Goal: Task Accomplishment & Management: Complete application form

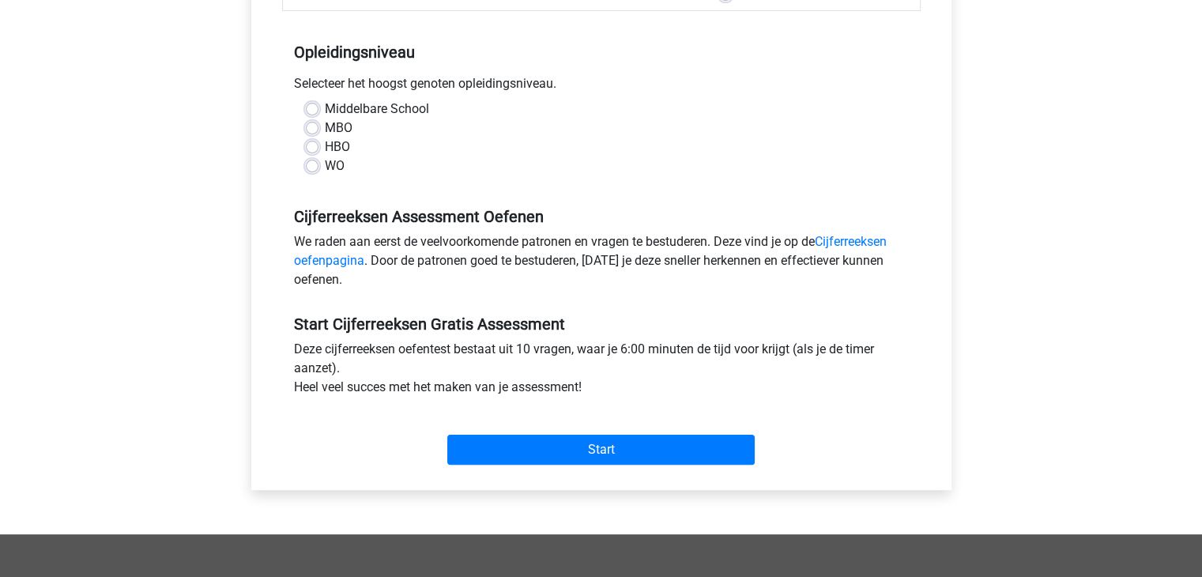
scroll to position [316, 0]
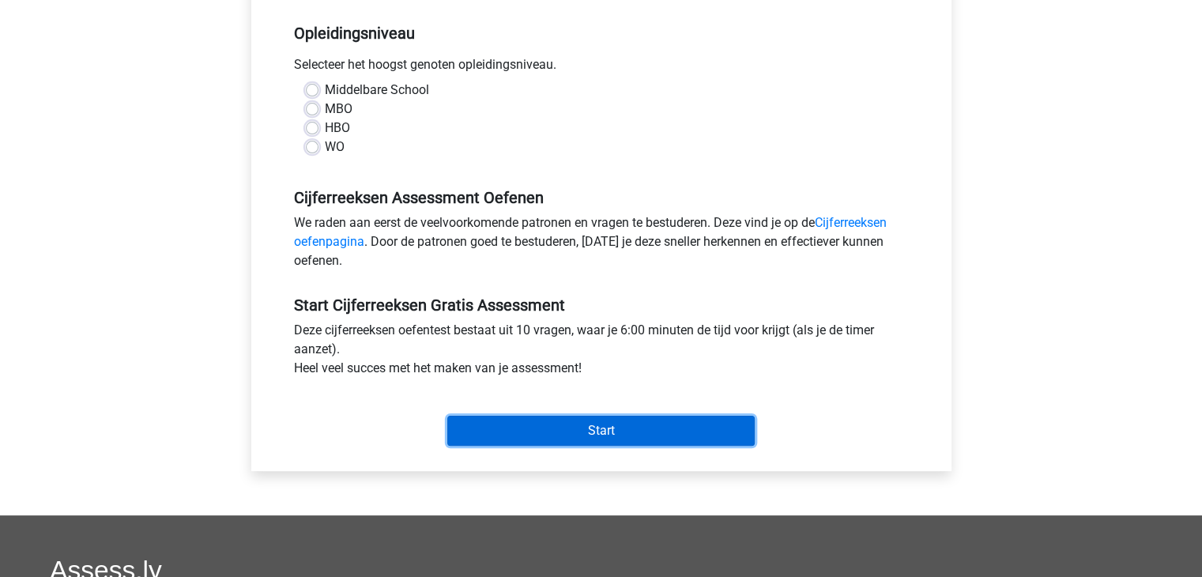
click at [610, 430] on input "Start" at bounding box center [600, 431] width 307 height 30
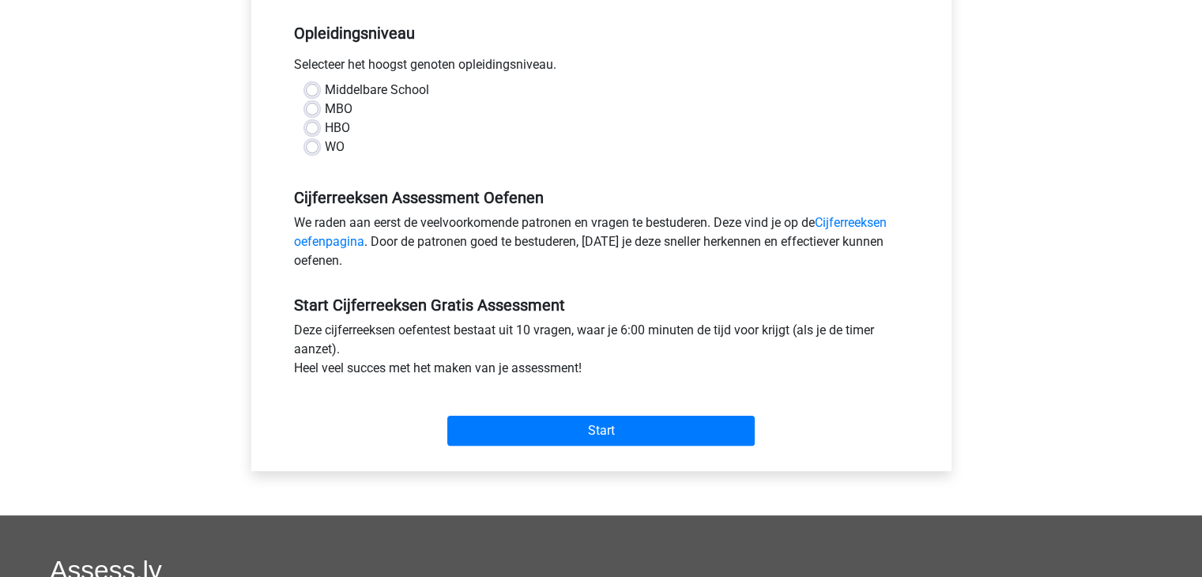
click at [484, 126] on div "HBO" at bounding box center [601, 128] width 591 height 19
click at [325, 131] on label "HBO" at bounding box center [337, 128] width 25 height 19
click at [311, 131] on input "HBO" at bounding box center [312, 127] width 13 height 16
radio input "true"
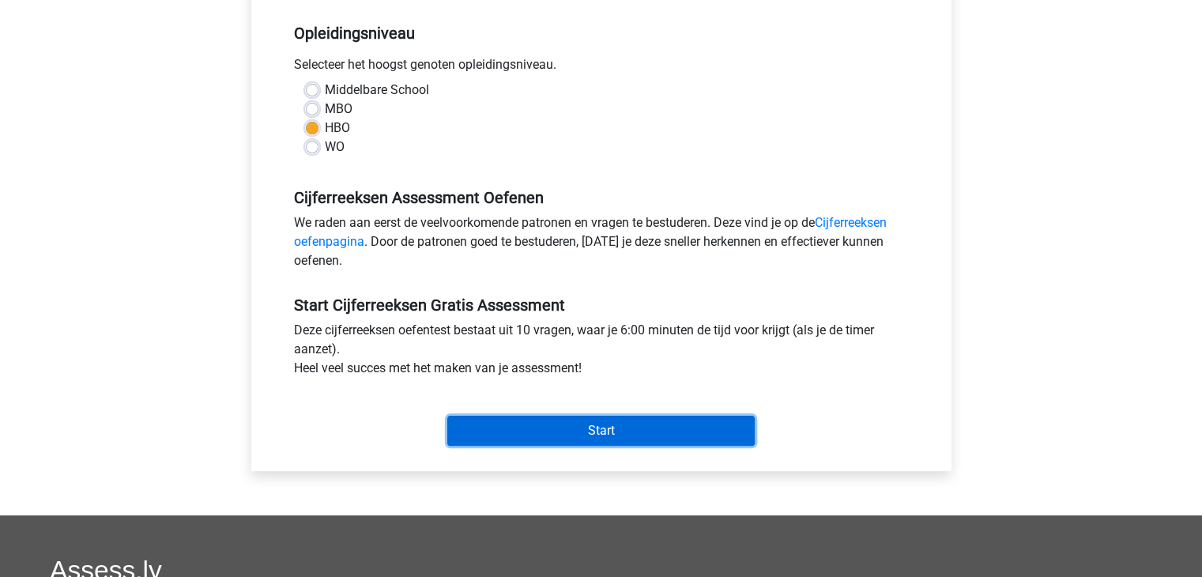
click at [506, 433] on input "Start" at bounding box center [600, 431] width 307 height 30
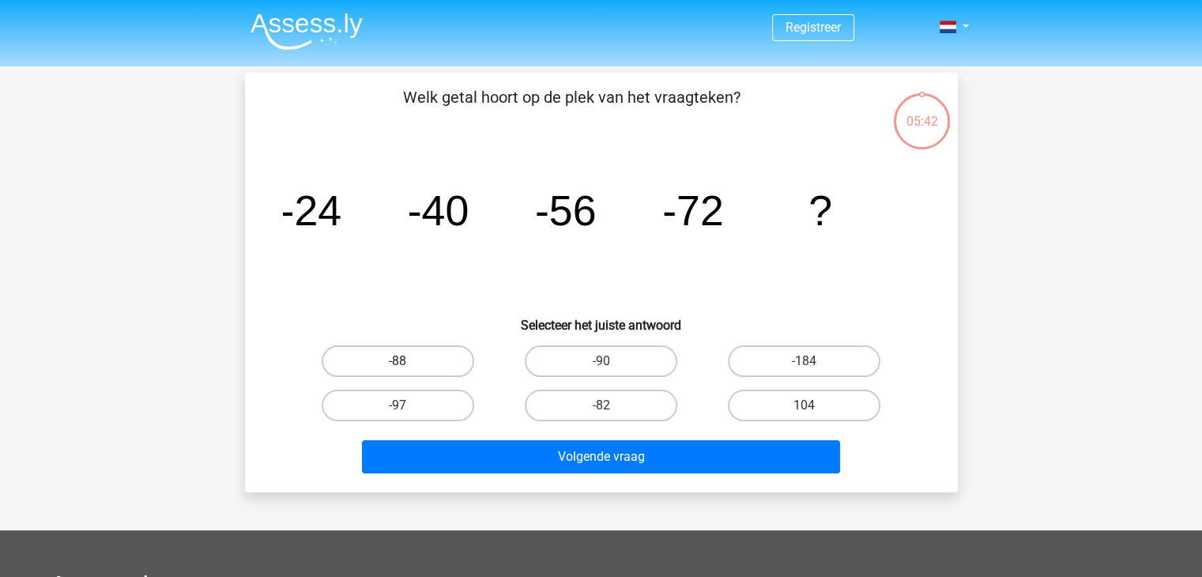
click at [430, 365] on label "-88" at bounding box center [398, 361] width 153 height 32
click at [408, 365] on input "-88" at bounding box center [403, 366] width 10 height 10
radio input "true"
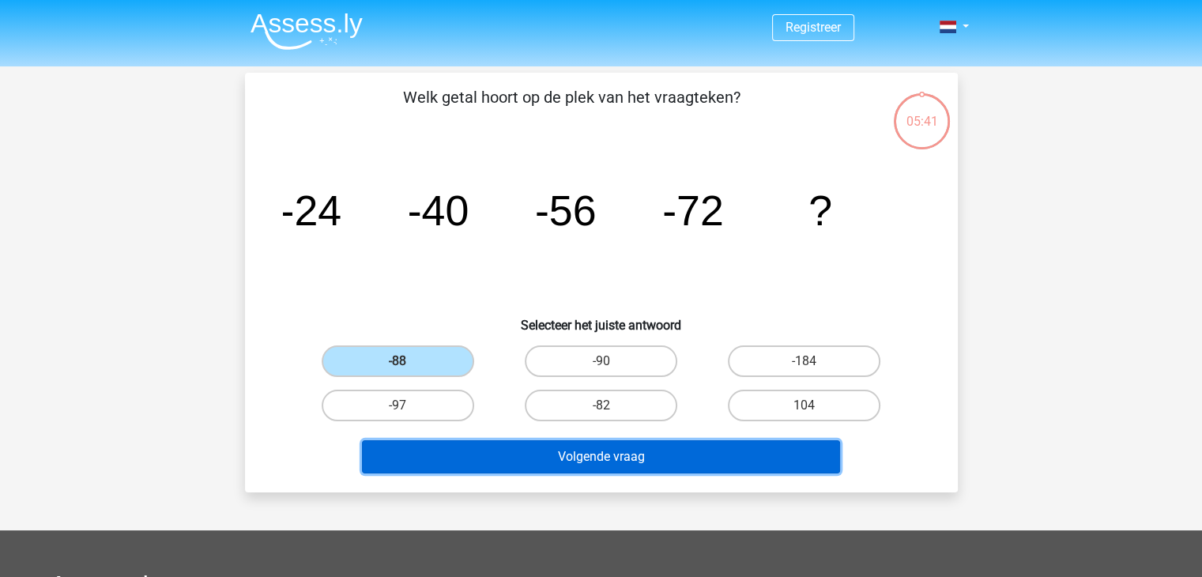
click at [598, 445] on button "Volgende vraag" at bounding box center [601, 456] width 478 height 33
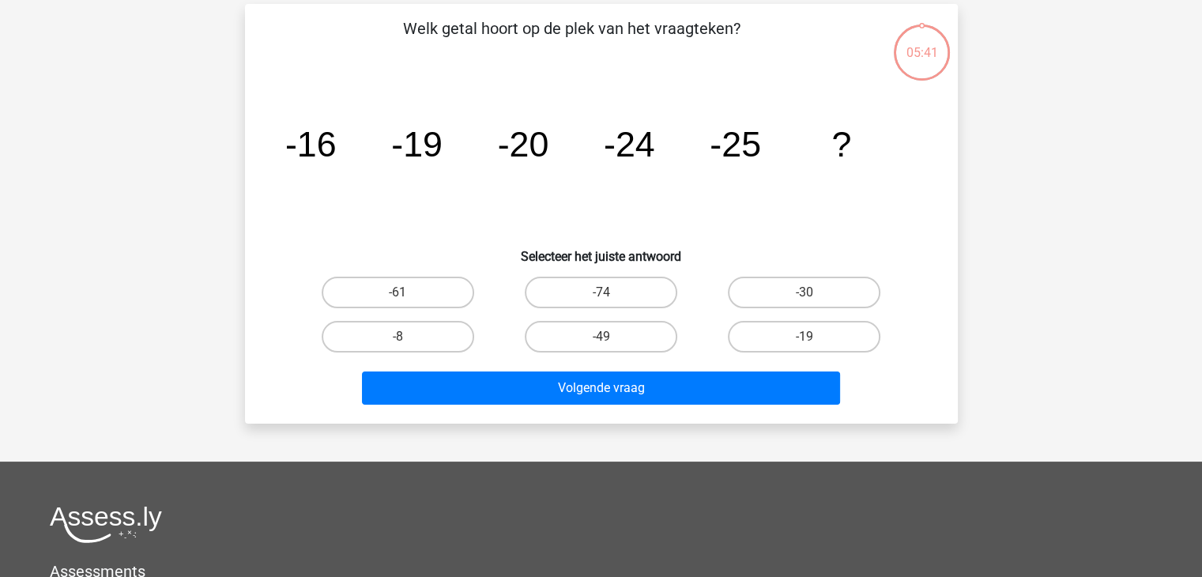
scroll to position [73, 0]
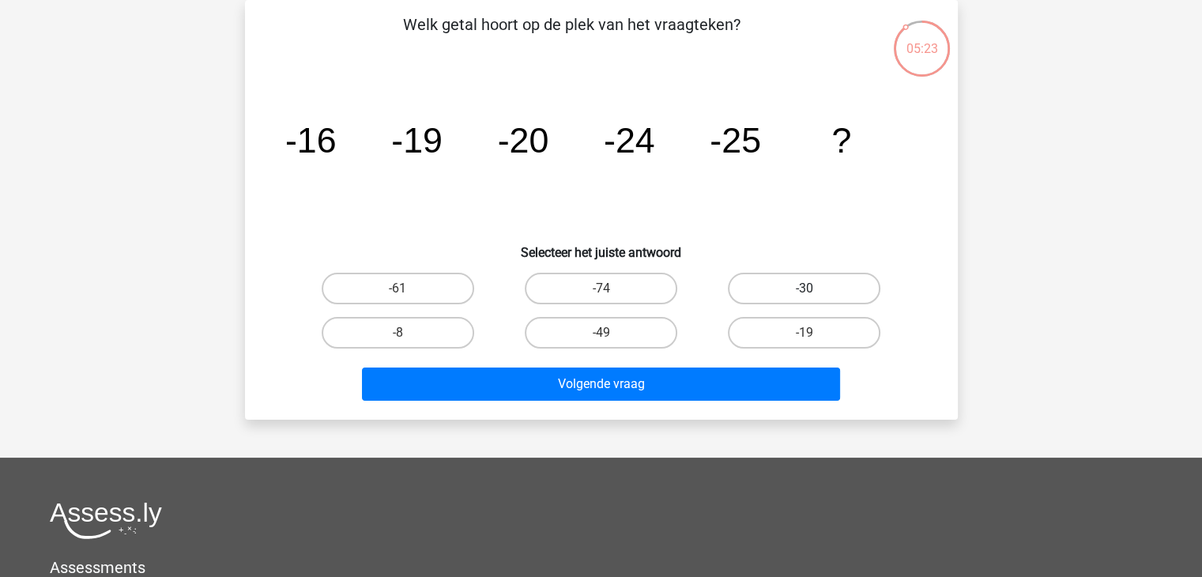
click at [820, 282] on label "-30" at bounding box center [804, 289] width 153 height 32
click at [815, 289] on input "-30" at bounding box center [810, 294] width 10 height 10
radio input "true"
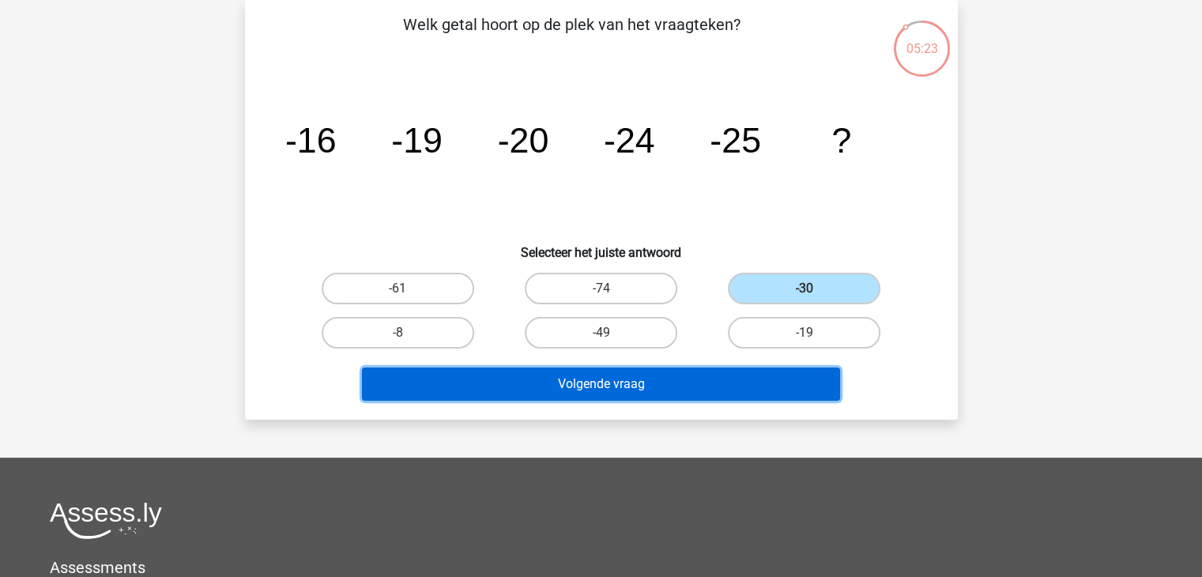
click at [647, 389] on button "Volgende vraag" at bounding box center [601, 384] width 478 height 33
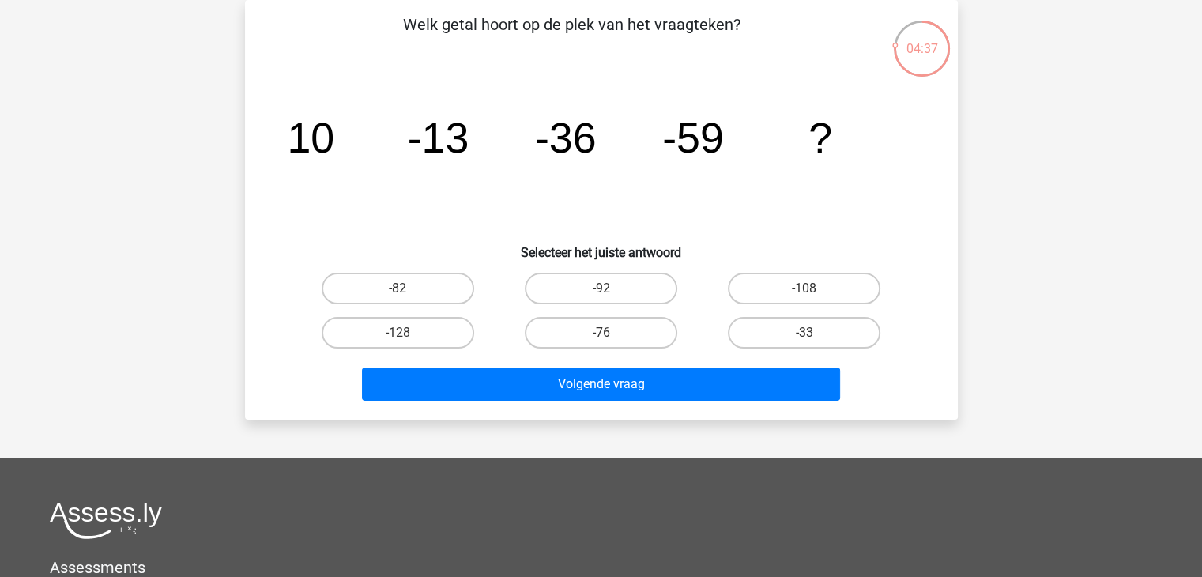
click at [407, 289] on input "-82" at bounding box center [403, 294] width 10 height 10
radio input "true"
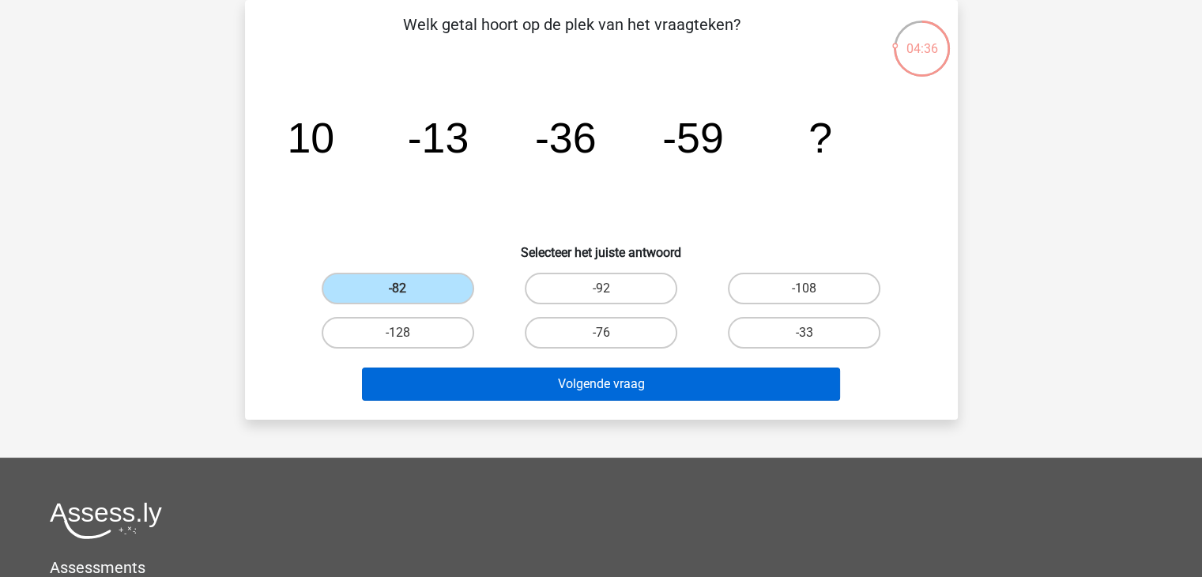
click at [556, 395] on div "Volgende vraag" at bounding box center [601, 388] width 610 height 40
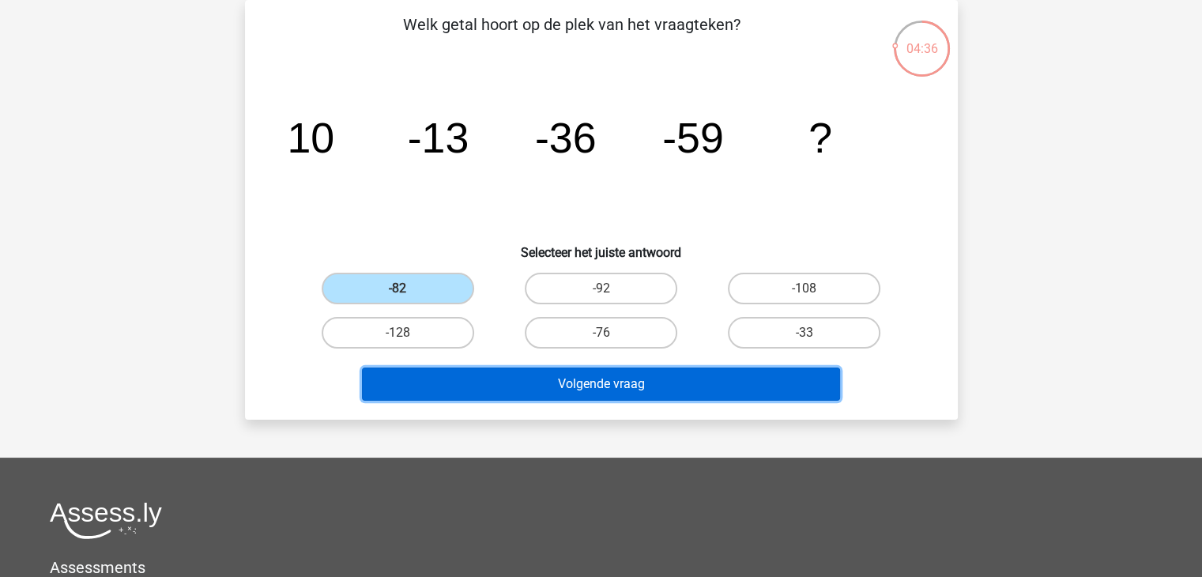
click at [558, 387] on button "Volgende vraag" at bounding box center [601, 384] width 478 height 33
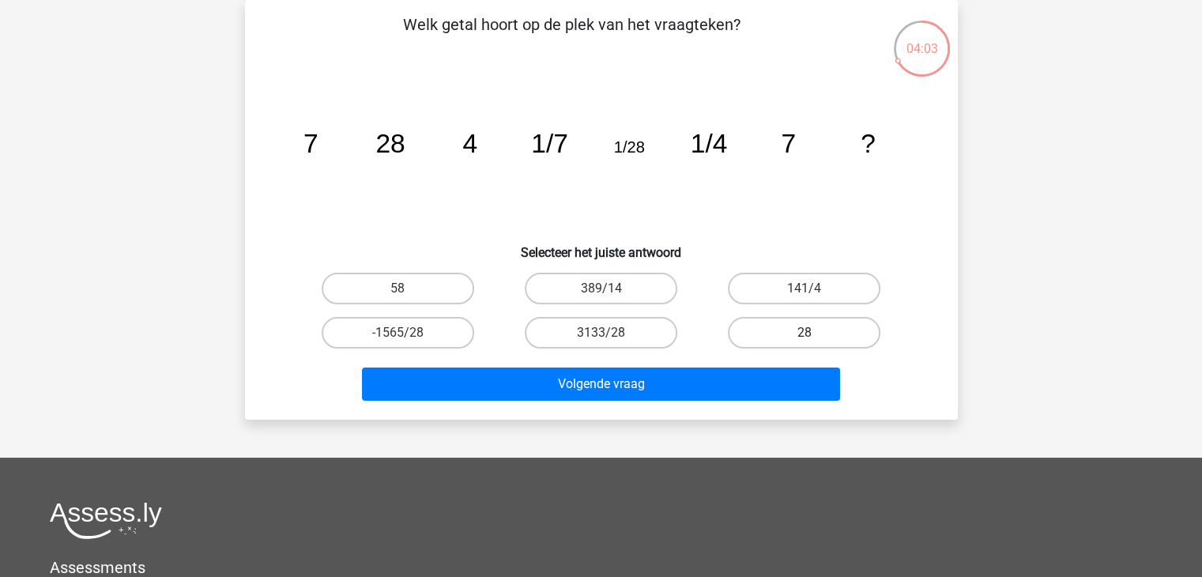
click at [793, 331] on label "28" at bounding box center [804, 333] width 153 height 32
click at [805, 333] on input "28" at bounding box center [810, 338] width 10 height 10
radio input "true"
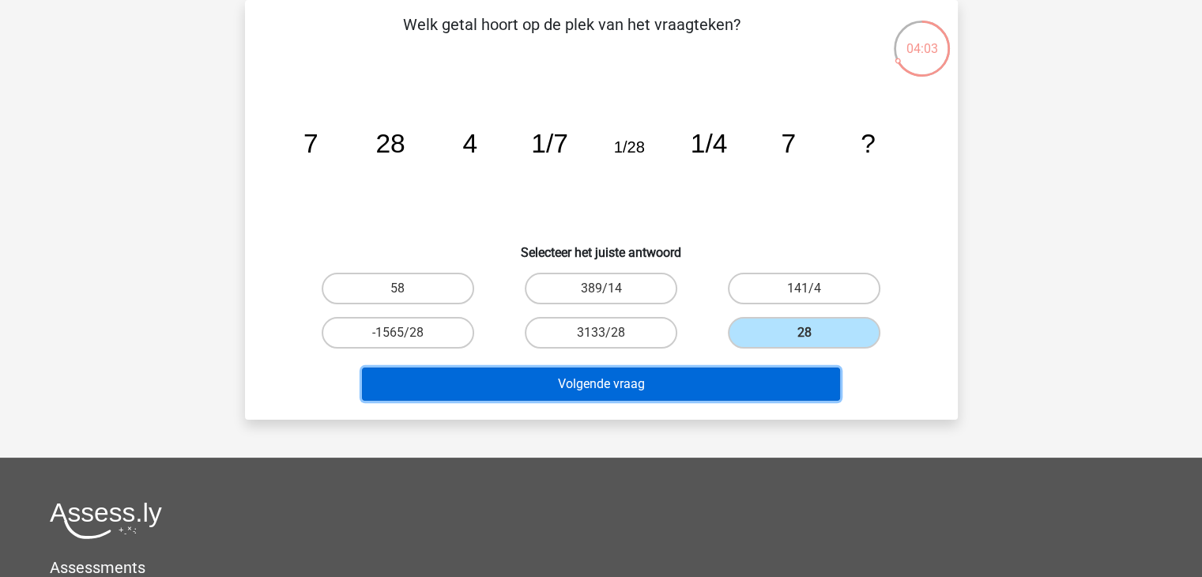
click at [645, 386] on button "Volgende vraag" at bounding box center [601, 384] width 478 height 33
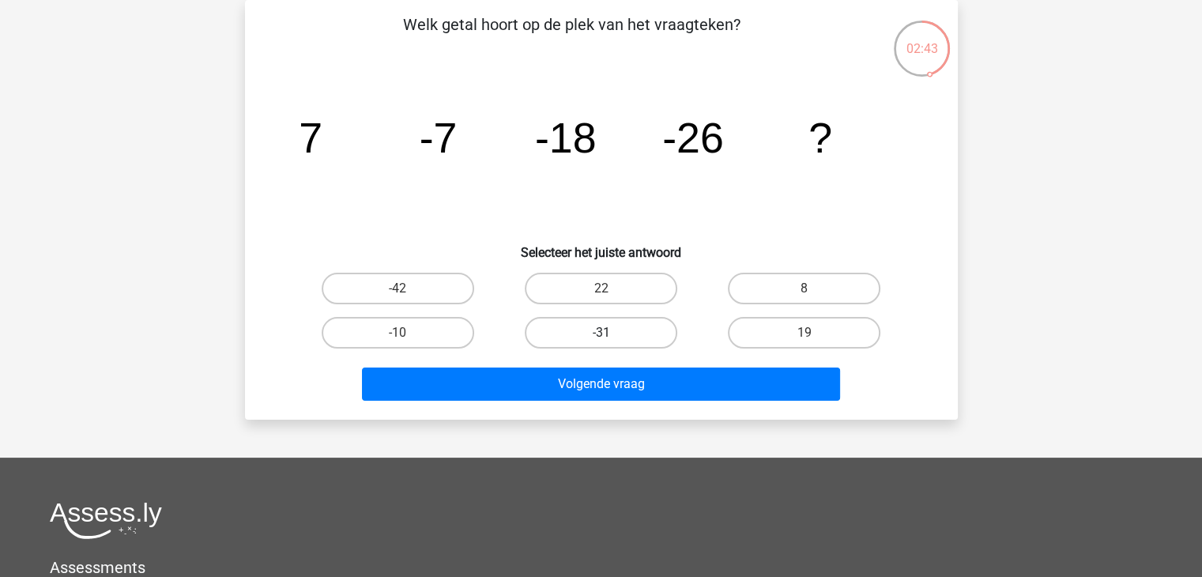
click at [589, 325] on label "-31" at bounding box center [601, 333] width 153 height 32
click at [601, 333] on input "-31" at bounding box center [606, 338] width 10 height 10
radio input "true"
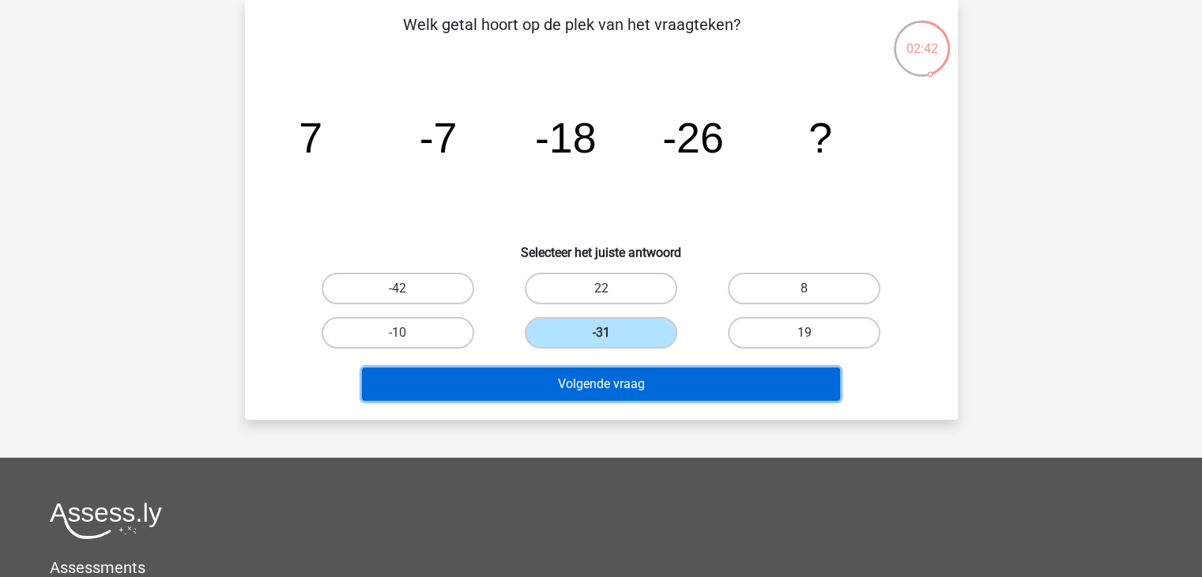
click at [579, 382] on button "Volgende vraag" at bounding box center [601, 384] width 478 height 33
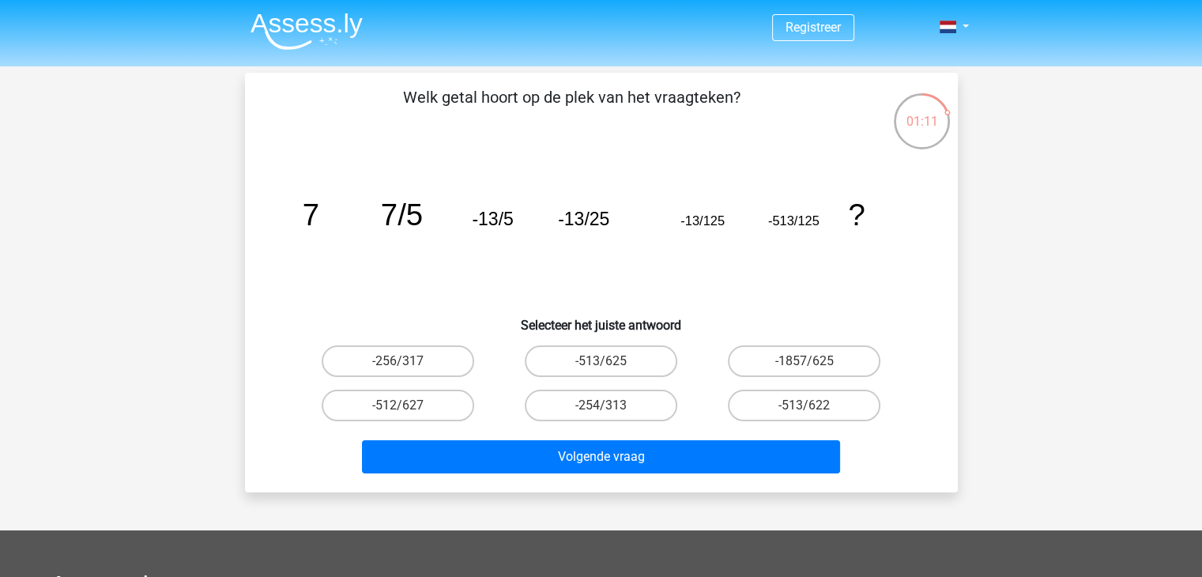
scroll to position [79, 0]
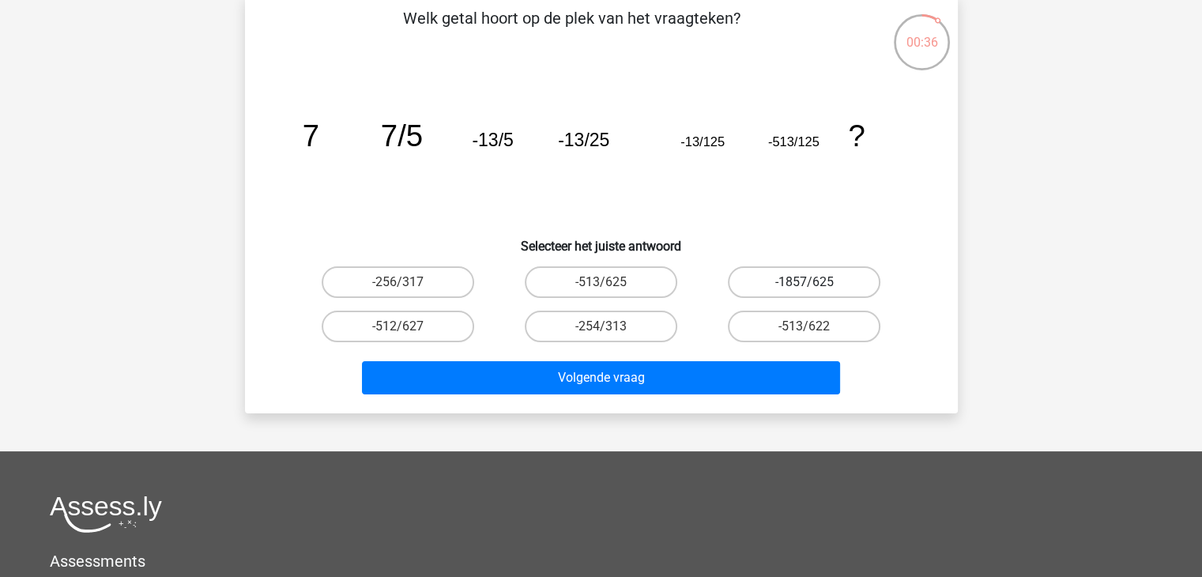
click at [781, 279] on label "-1857/625" at bounding box center [804, 282] width 153 height 32
click at [805, 282] on input "-1857/625" at bounding box center [810, 287] width 10 height 10
radio input "true"
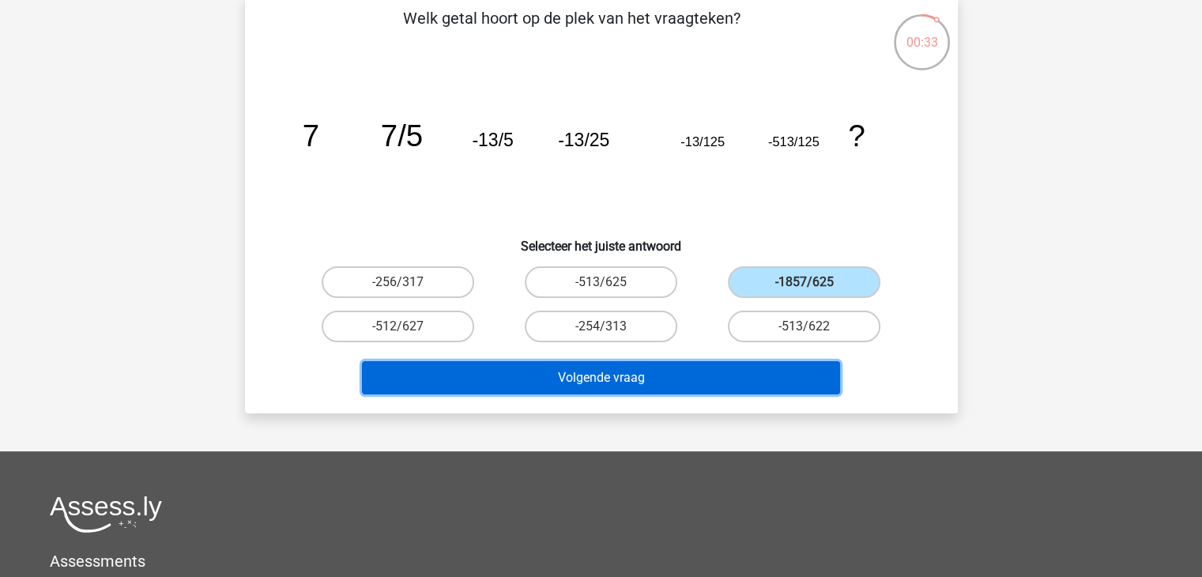
click at [584, 387] on button "Volgende vraag" at bounding box center [601, 377] width 478 height 33
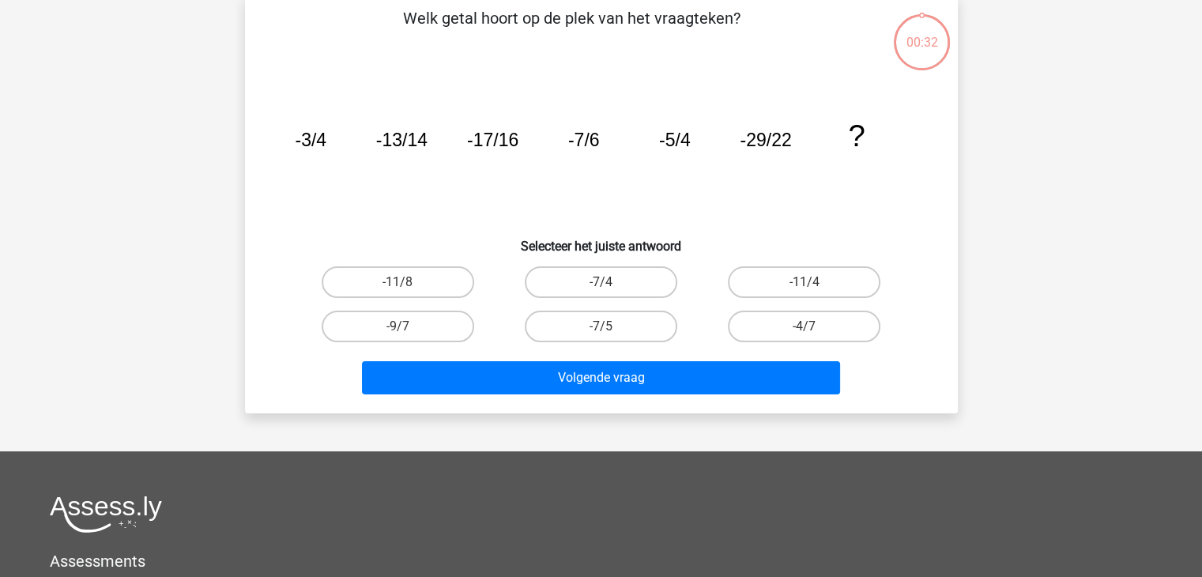
scroll to position [73, 0]
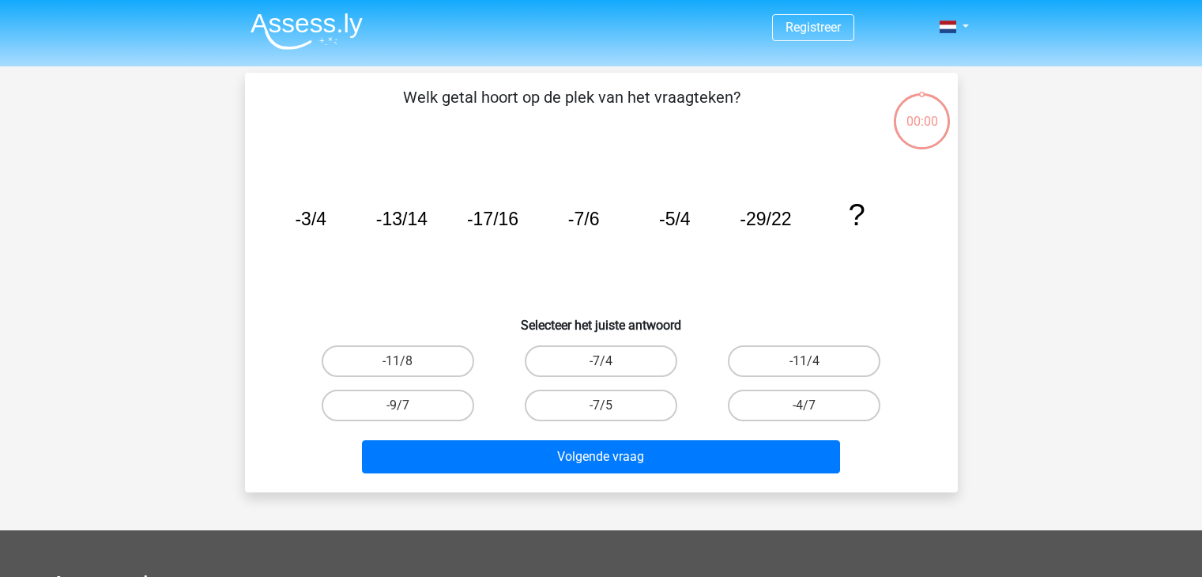
scroll to position [73, 0]
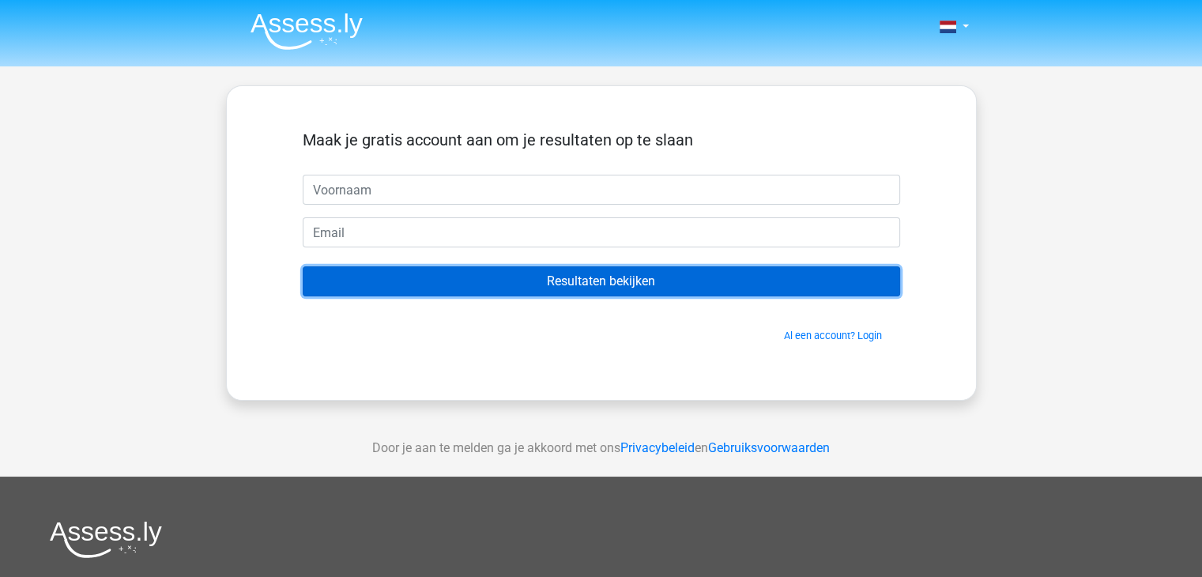
click at [421, 279] on input "Resultaten bekijken" at bounding box center [602, 281] width 598 height 30
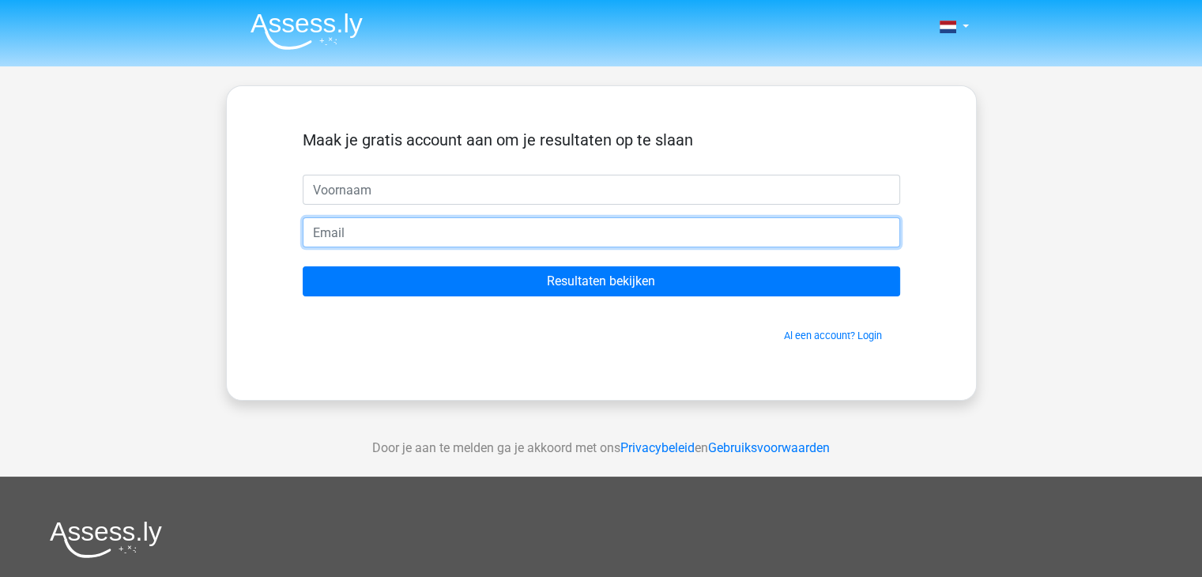
click at [360, 240] on input "email" at bounding box center [602, 232] width 598 height 30
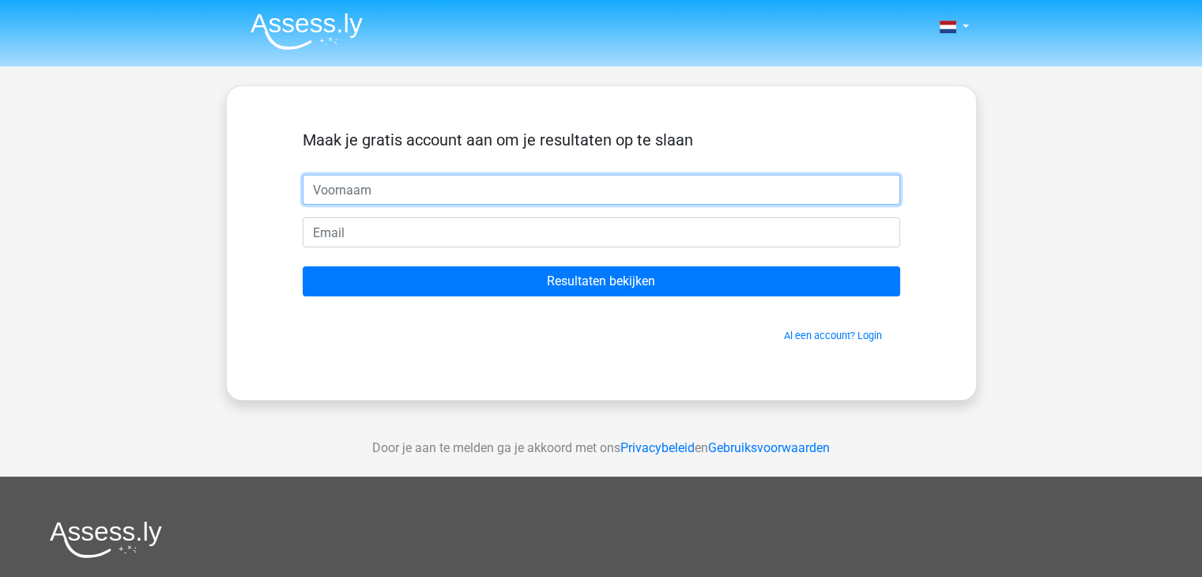
click at [405, 186] on input "text" at bounding box center [602, 190] width 598 height 30
type input "chlo"
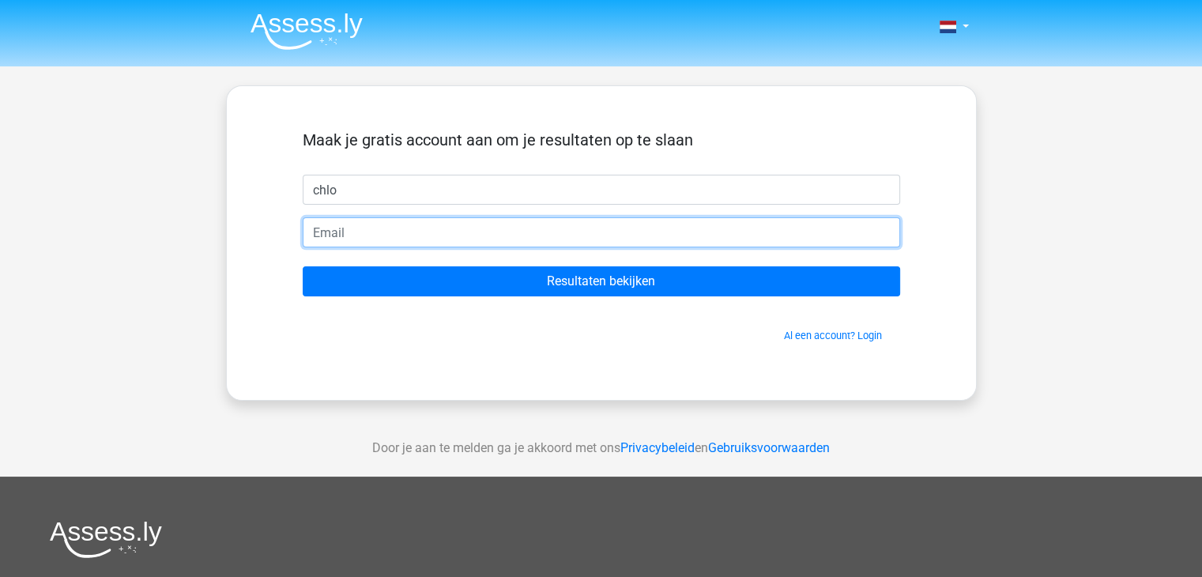
click at [335, 242] on input "email" at bounding box center [602, 232] width 598 height 30
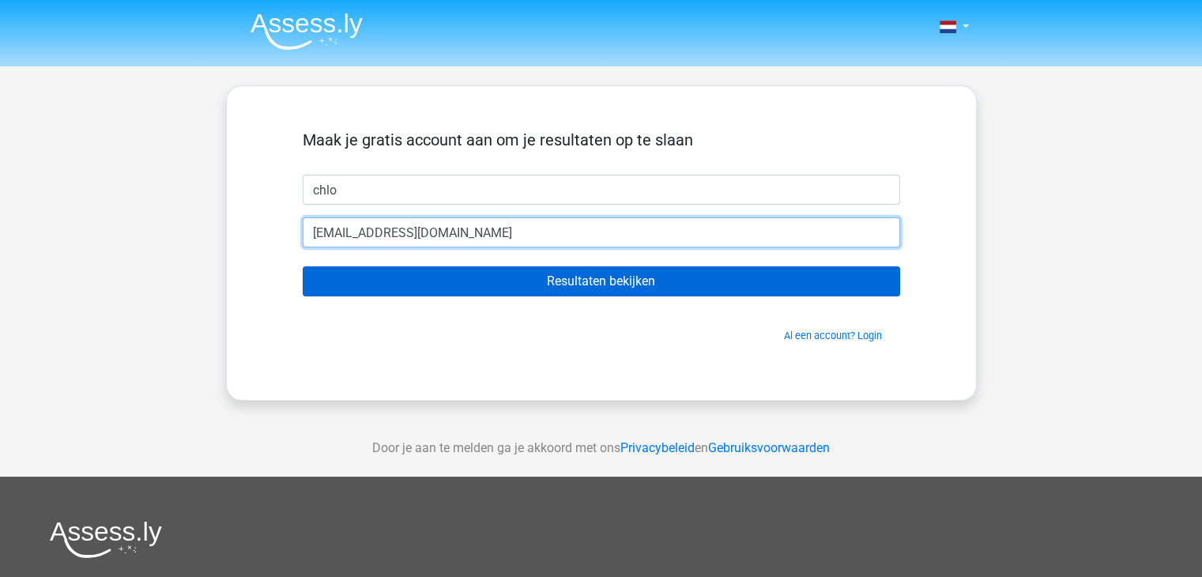
type input "vdchloe1@gmail.com"
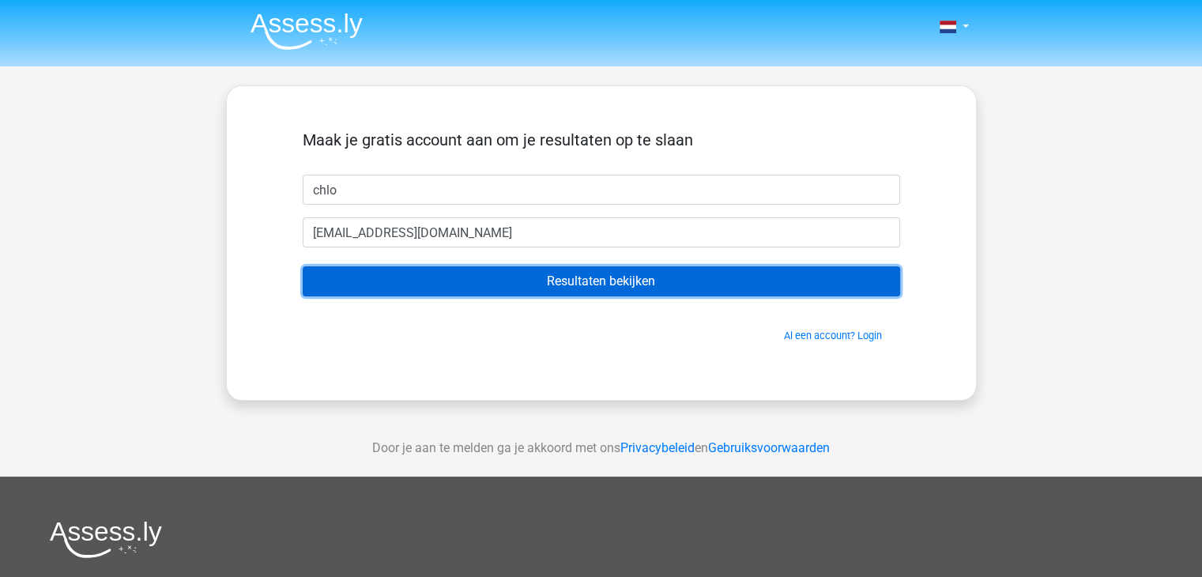
click at [414, 281] on input "Resultaten bekijken" at bounding box center [602, 281] width 598 height 30
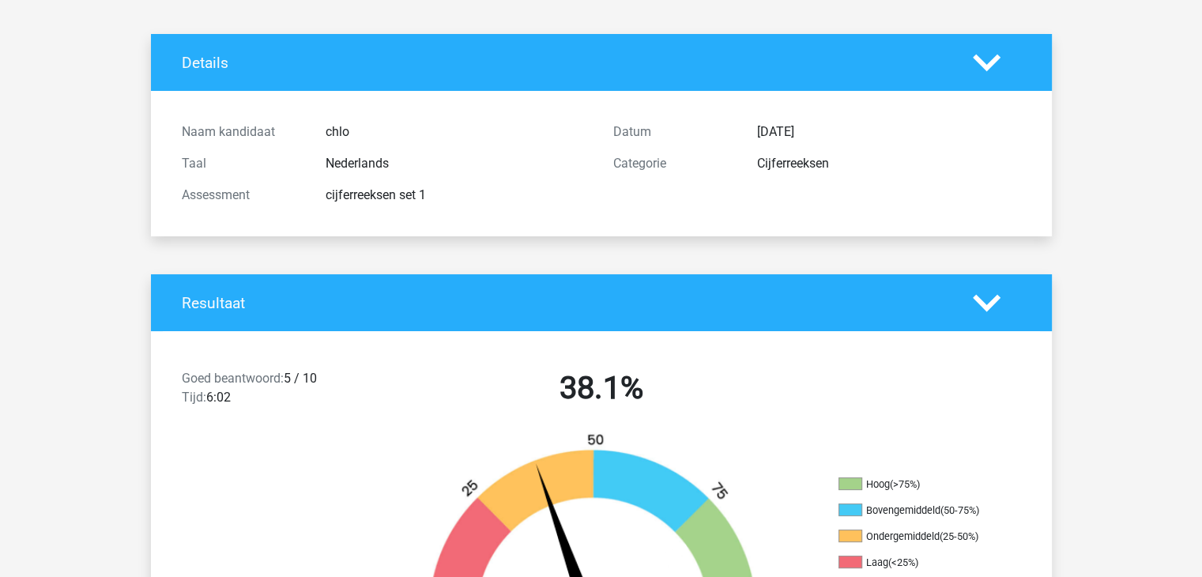
scroll to position [316, 0]
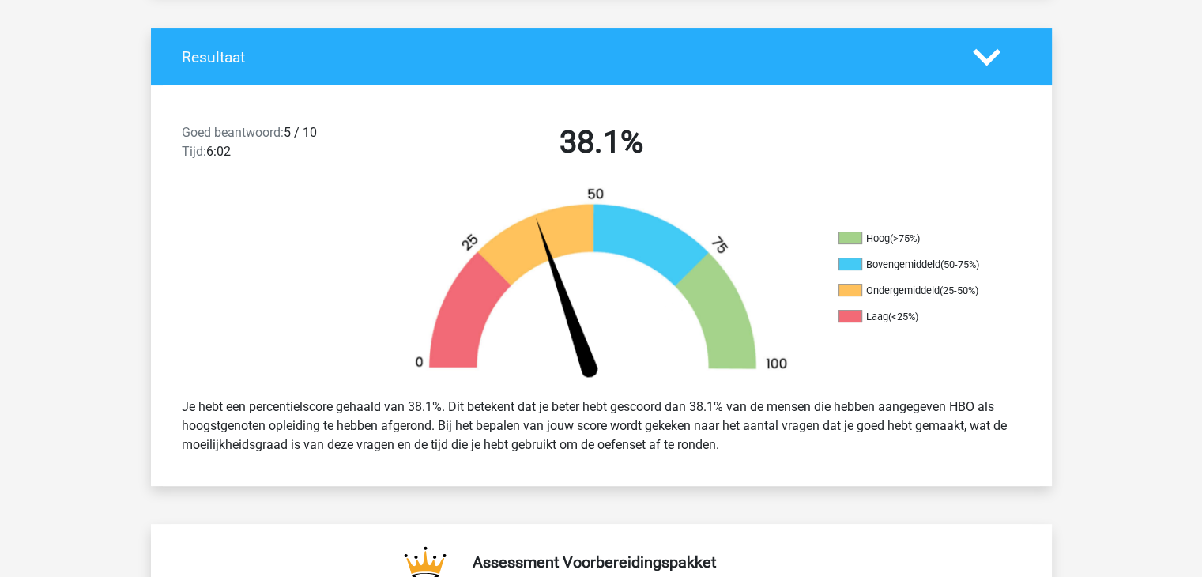
click at [988, 61] on polygon at bounding box center [987, 56] width 28 height 17
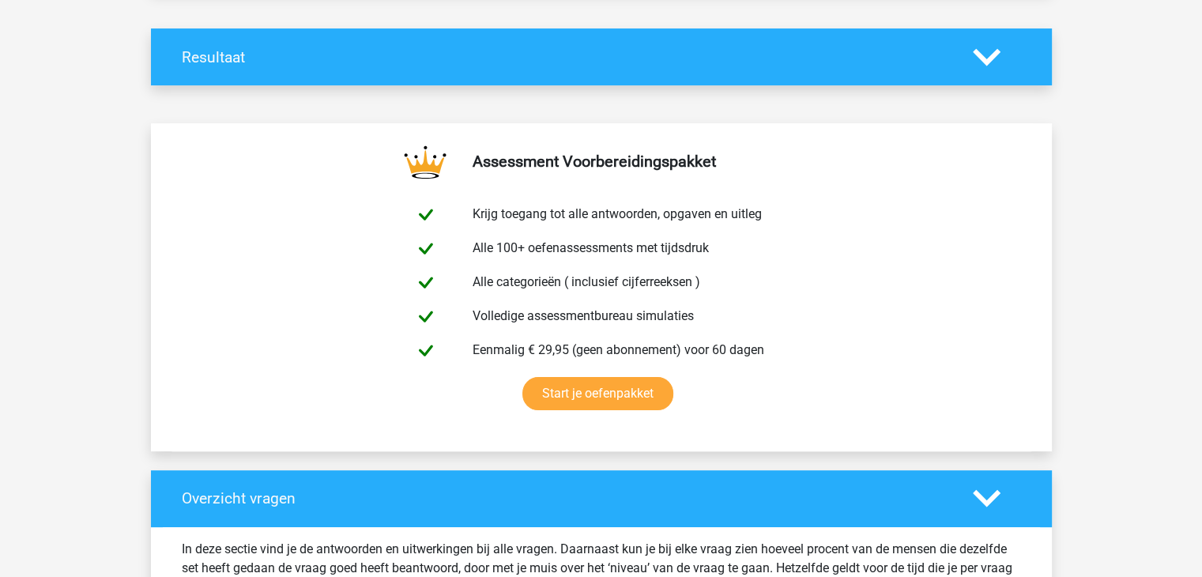
click at [988, 61] on polygon at bounding box center [987, 56] width 28 height 17
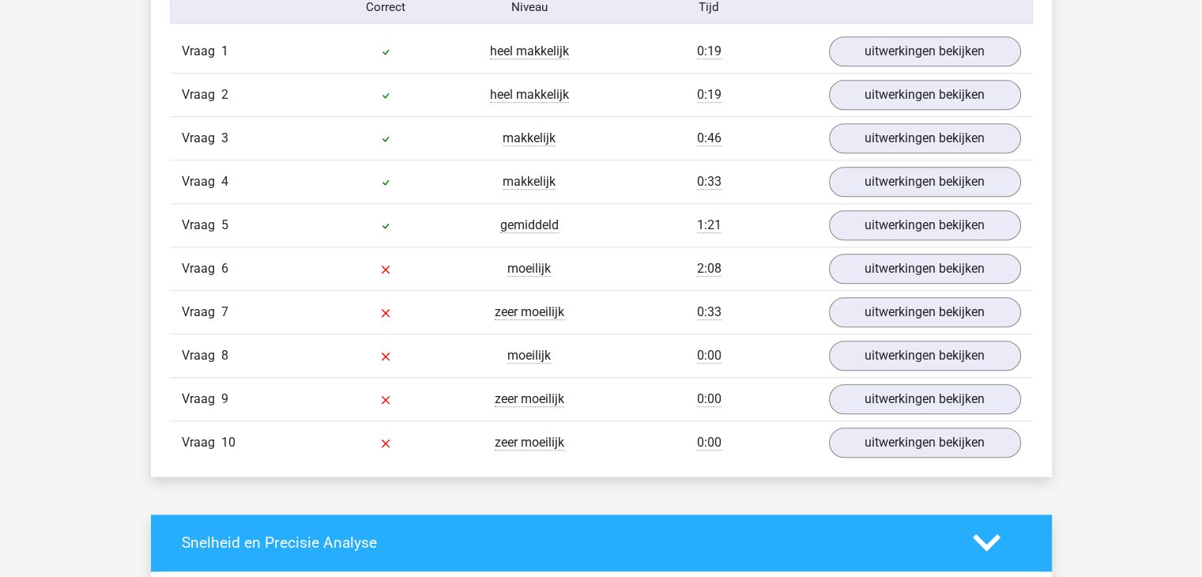
scroll to position [1344, 0]
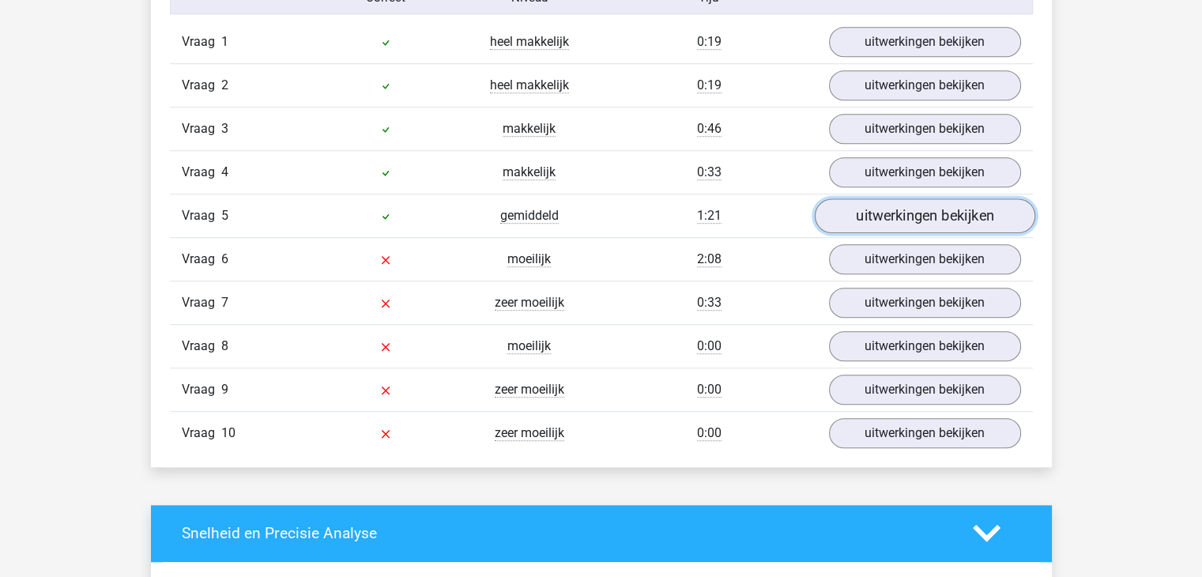
click at [937, 217] on link "uitwerkingen bekijken" at bounding box center [924, 215] width 221 height 35
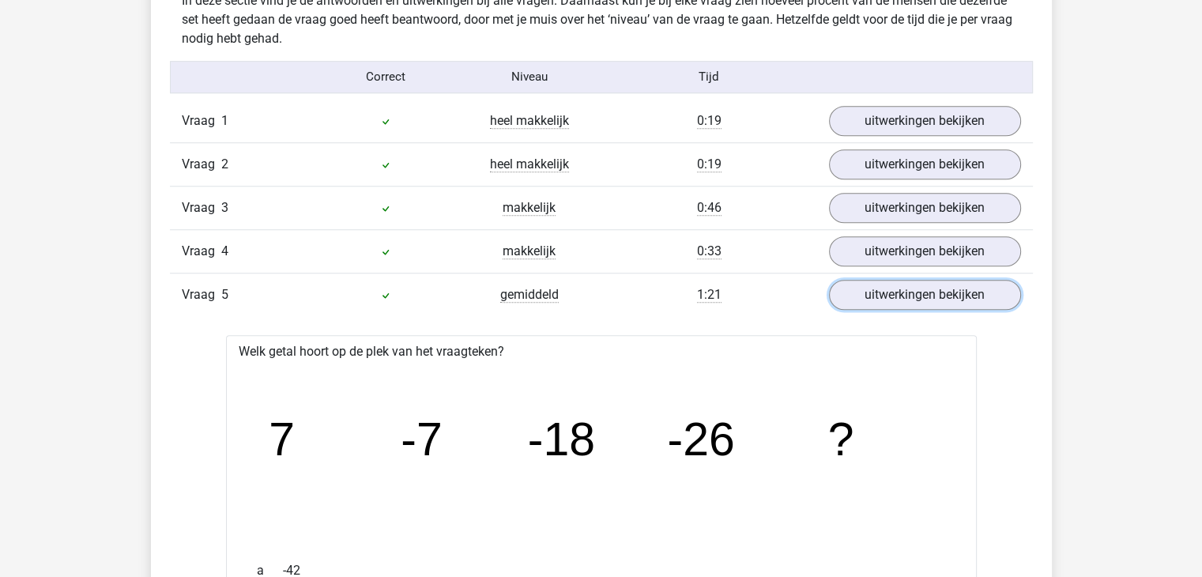
scroll to position [1265, 0]
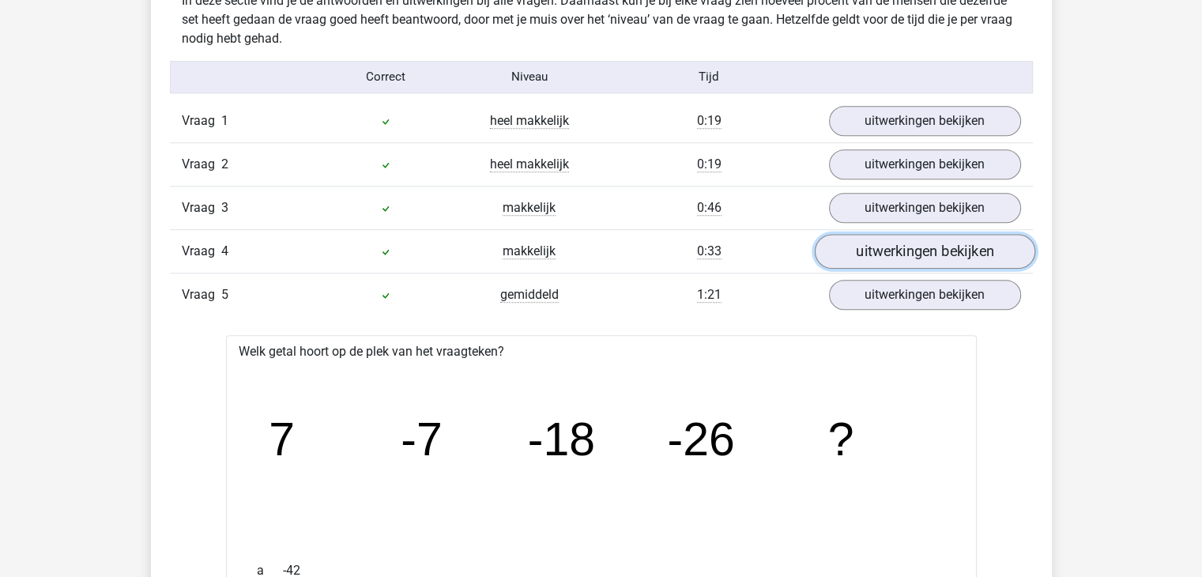
click at [915, 242] on link "uitwerkingen bekijken" at bounding box center [924, 251] width 221 height 35
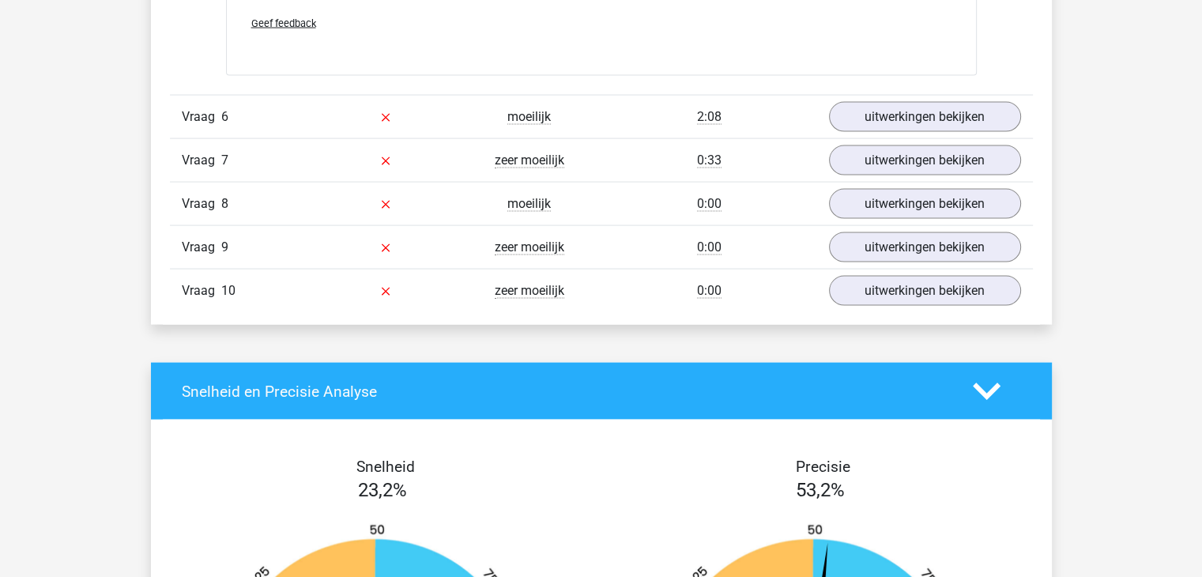
scroll to position [3320, 0]
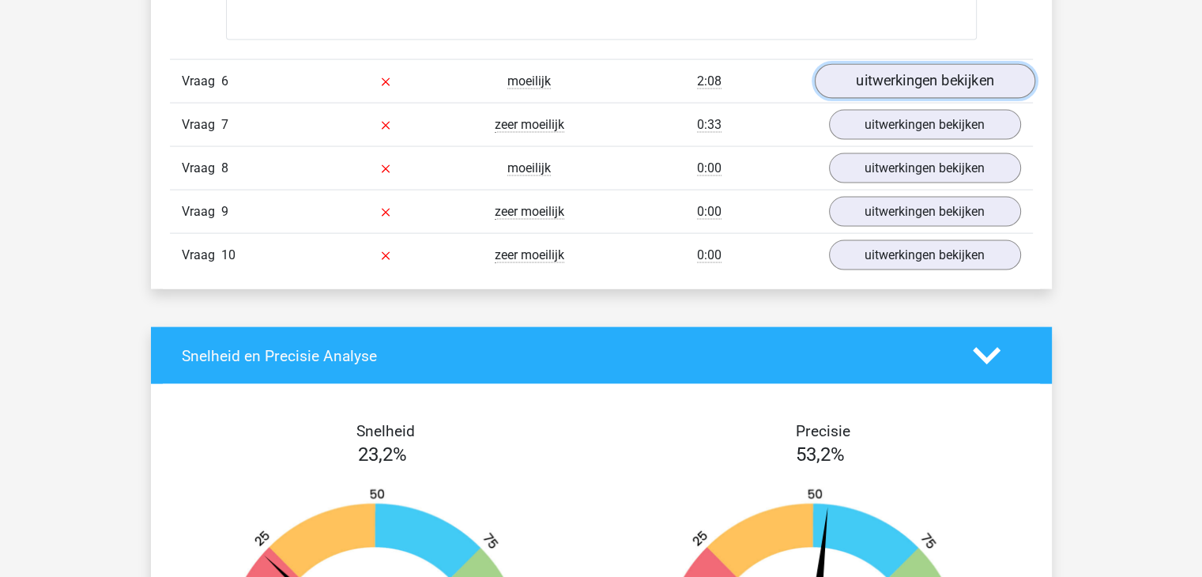
click at [929, 86] on link "uitwerkingen bekijken" at bounding box center [924, 82] width 221 height 35
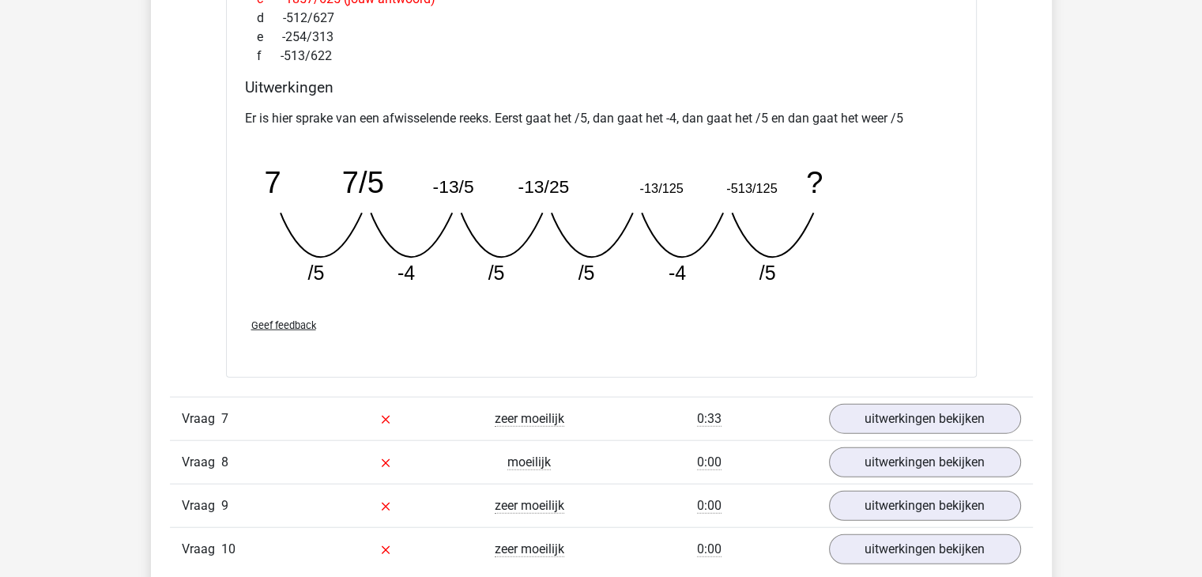
scroll to position [3794, 0]
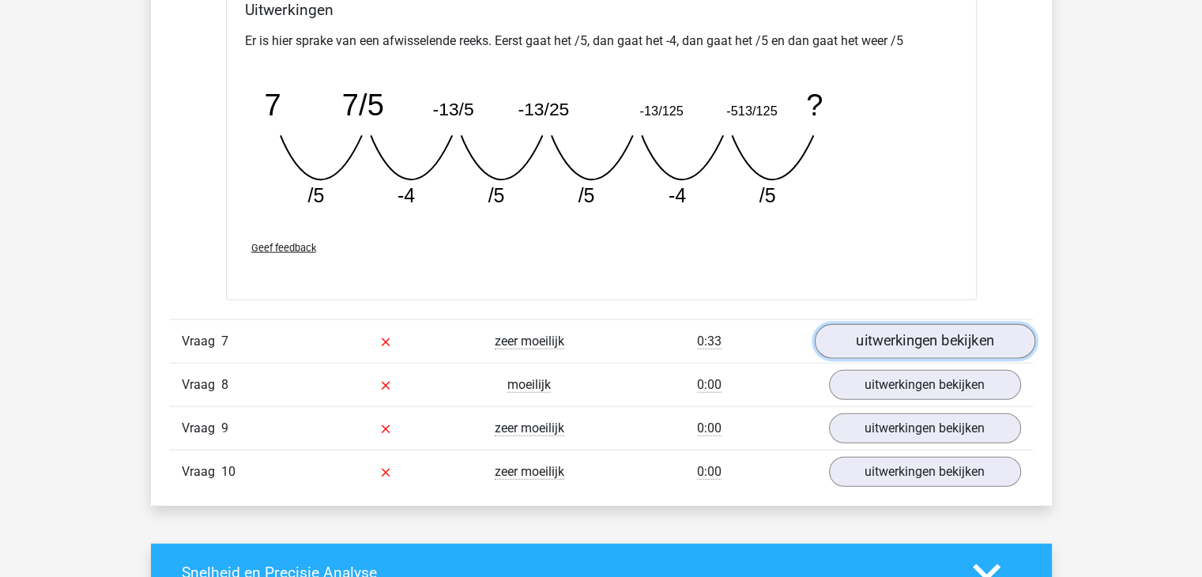
click at [859, 333] on link "uitwerkingen bekijken" at bounding box center [924, 341] width 221 height 35
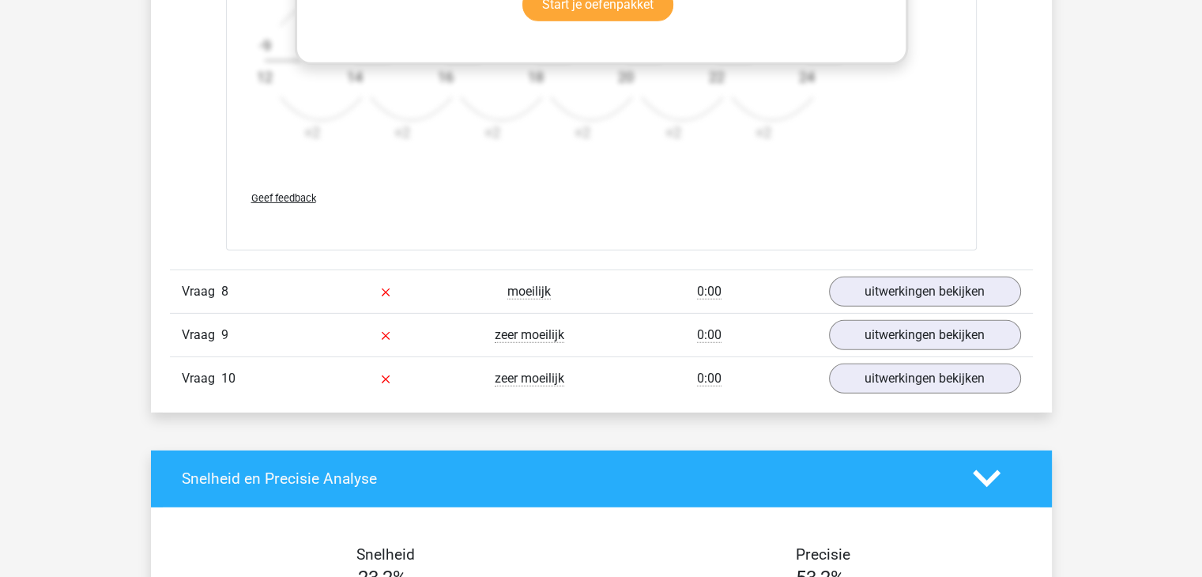
scroll to position [5138, 0]
